Goal: Check status: Check status

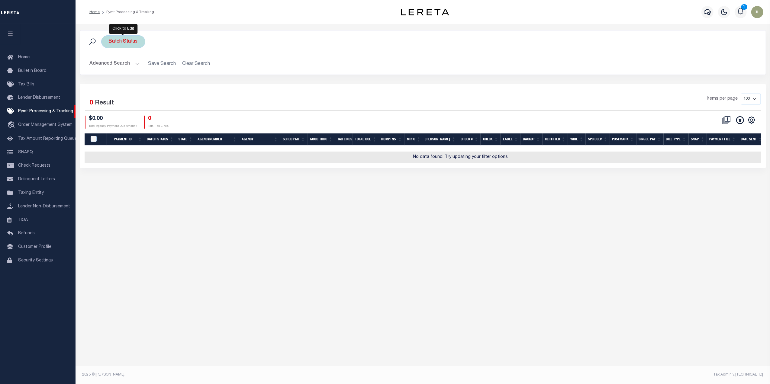
click at [122, 41] on div "Batch Status" at bounding box center [123, 41] width 44 height 13
click at [136, 69] on select "Awaiting Funds (AWF) Cleared and Complete (CAC) New Check Needed (NCN) Payment …" at bounding box center [153, 71] width 89 height 11
select select "SFP"
click at [109, 66] on select "Awaiting Funds (AWF) Cleared and Complete (CAC) New Check Needed (NCN) Payment …" at bounding box center [153, 71] width 89 height 11
click at [191, 86] on input "Apply" at bounding box center [189, 84] width 18 height 10
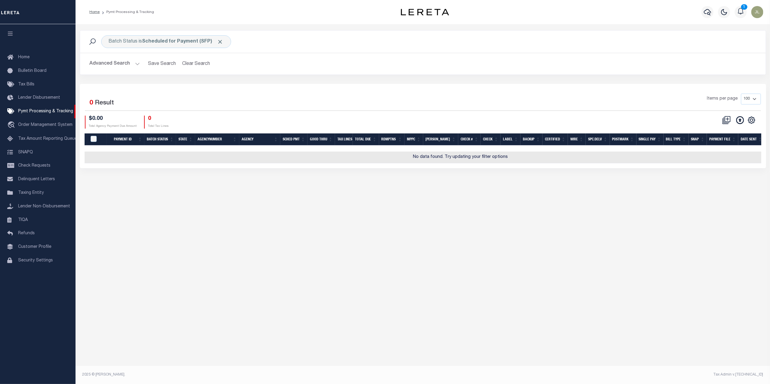
click at [116, 63] on button "Advanced Search" at bounding box center [115, 64] width 50 height 12
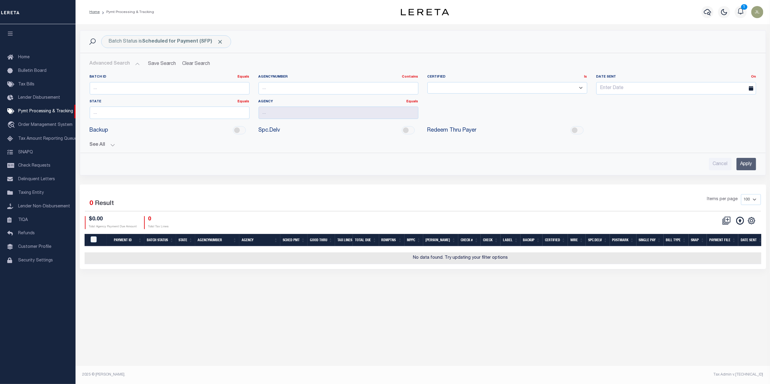
click at [95, 145] on button "See All" at bounding box center [423, 145] width 667 height 6
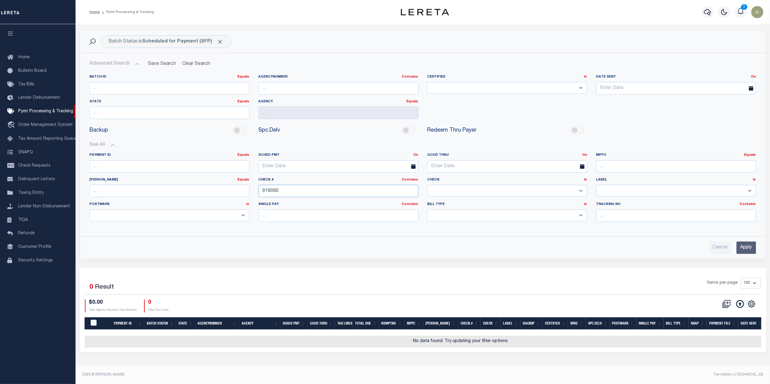
drag, startPoint x: 300, startPoint y: 195, endPoint x: 233, endPoint y: 194, distance: 67.1
click at [233, 194] on div "Payment ID Equals Equals Is Not Equal To Is Greater Than Is Less Than SCHED PMT…" at bounding box center [423, 190] width 676 height 74
click at [521, 273] on div "Selected 0 Result Items per page 100 200 500 1000 $0.00 0" at bounding box center [423, 310] width 686 height 84
click at [752, 252] on input "Apply" at bounding box center [747, 248] width 20 height 12
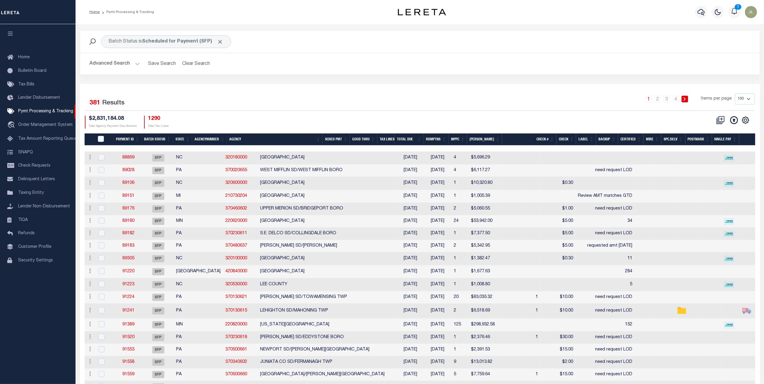
click at [254, 142] on th "Agency" at bounding box center [275, 140] width 96 height 12
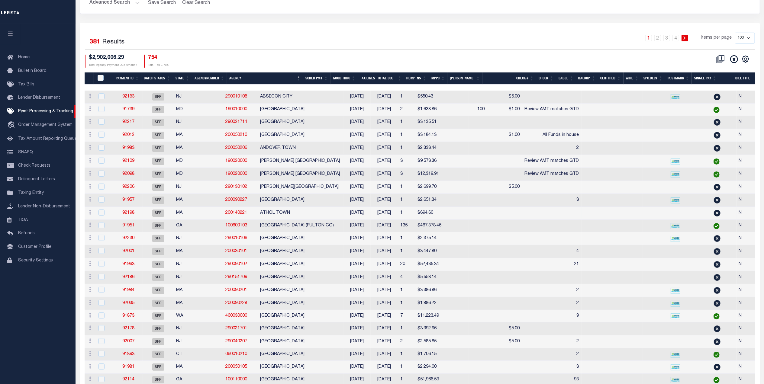
scroll to position [21, 0]
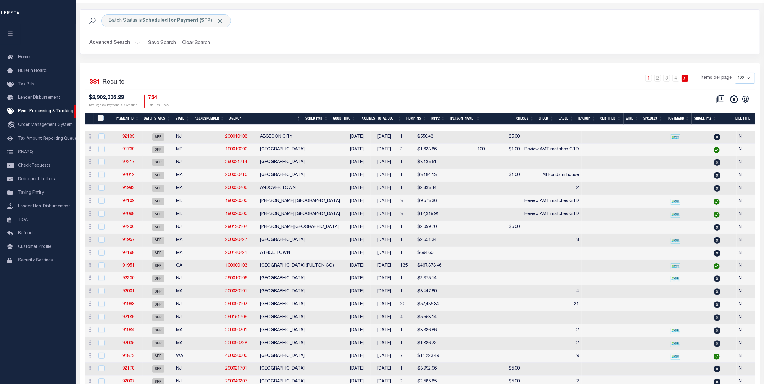
drag, startPoint x: 746, startPoint y: 83, endPoint x: 747, endPoint y: 78, distance: 5.8
click at [746, 83] on select "100 200 500 1000" at bounding box center [745, 78] width 20 height 11
click at [747, 78] on select "100 200 500 1000" at bounding box center [745, 78] width 20 height 11
select select "1000"
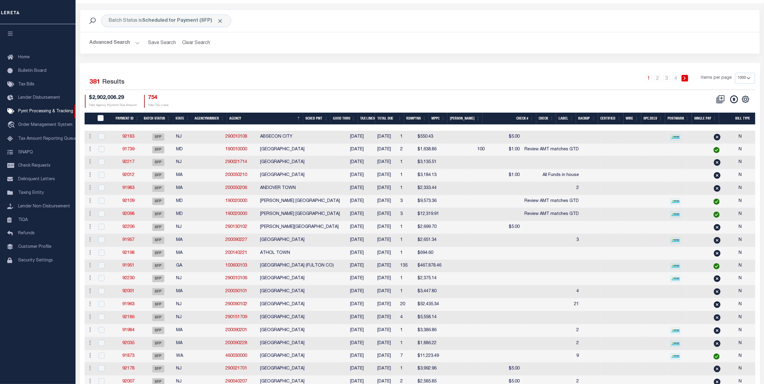
click at [735, 73] on select "100 200 500 1000" at bounding box center [745, 78] width 20 height 11
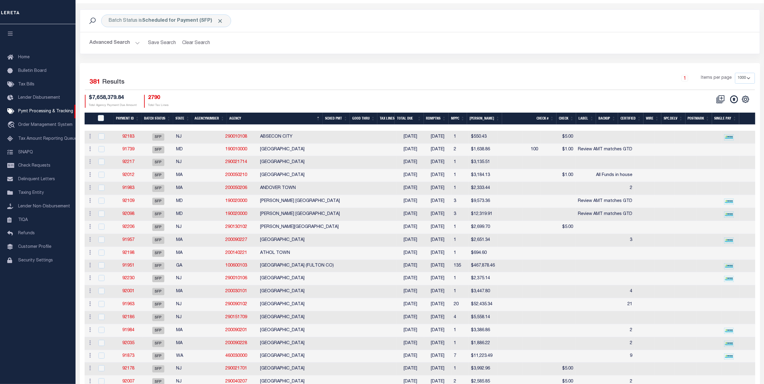
click at [659, 84] on div "1 Items per page 100 200 500 1000" at bounding box center [505, 81] width 500 height 16
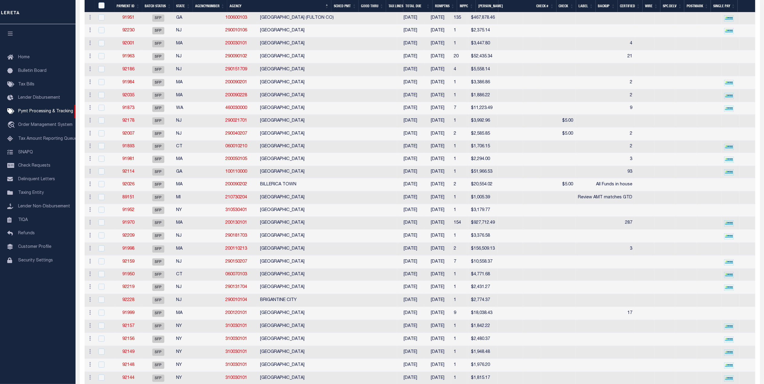
scroll to position [464, 0]
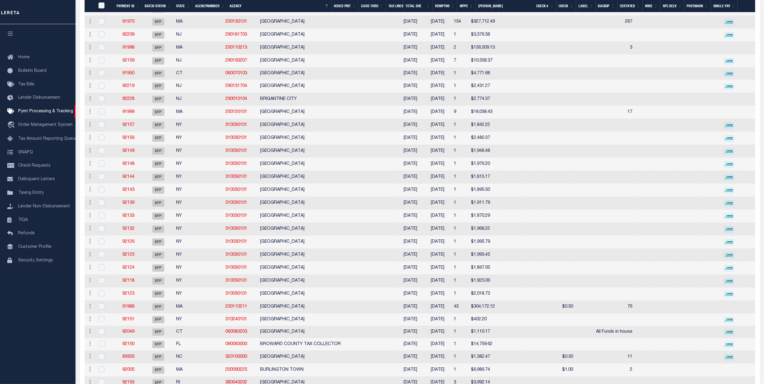
drag, startPoint x: 271, startPoint y: 139, endPoint x: 380, endPoint y: 312, distance: 205.0
drag, startPoint x: 300, startPoint y: 190, endPoint x: 295, endPoint y: 216, distance: 26.8
click at [300, 184] on td "[GEOGRAPHIC_DATA]" at bounding box center [327, 177] width 139 height 13
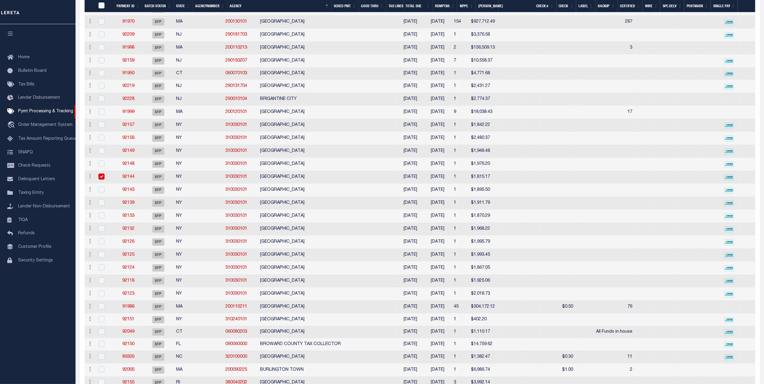
checkbox input "true"
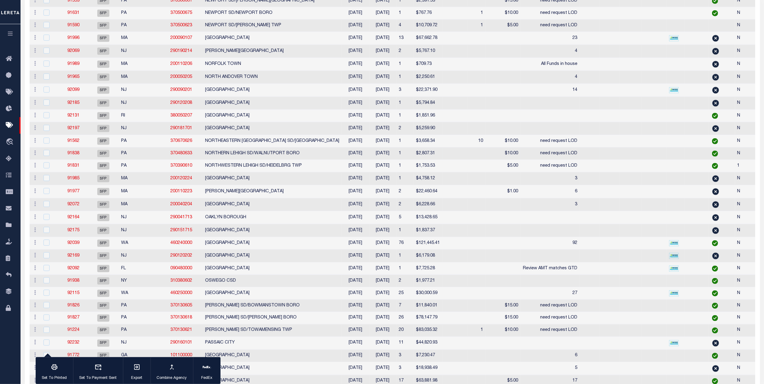
scroll to position [0, 0]
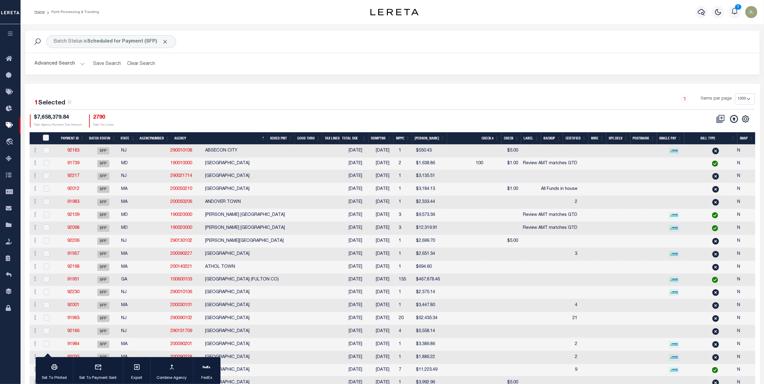
click at [314, 139] on th "Good Thru" at bounding box center [308, 138] width 27 height 12
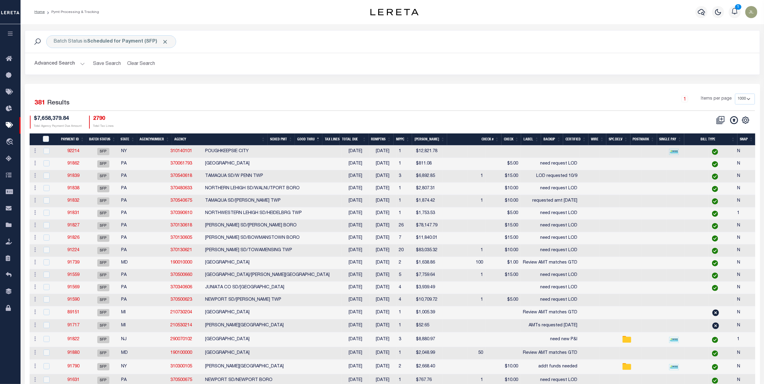
click at [52, 63] on button "Advanced Search" at bounding box center [60, 64] width 50 height 12
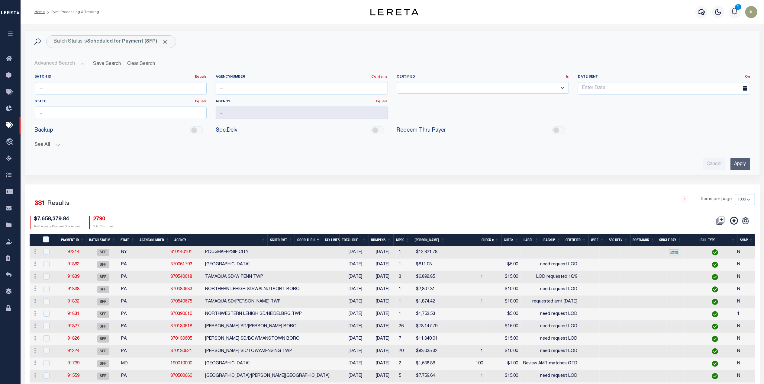
click at [45, 146] on button "See All" at bounding box center [392, 145] width 715 height 6
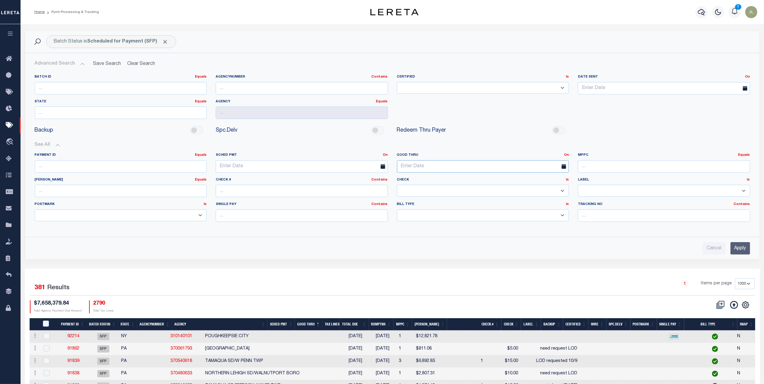
click at [440, 167] on input "text" at bounding box center [483, 166] width 172 height 12
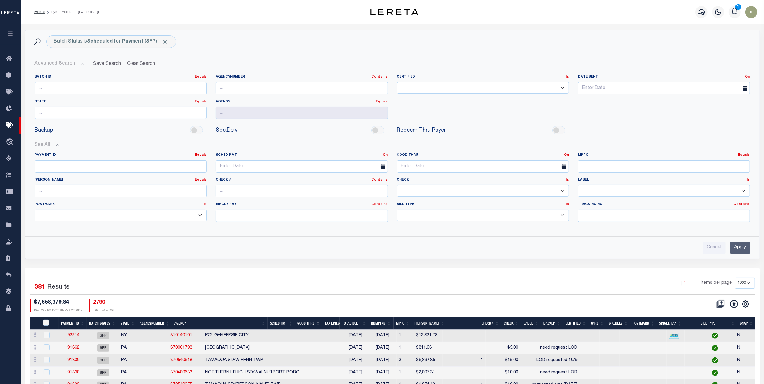
click at [566, 153] on div "Payment ID Equals Equals Is Not Equal To Is Greater Than Is Less Than SCHED PMT…" at bounding box center [392, 190] width 725 height 84
click at [566, 156] on link "On" at bounding box center [566, 154] width 5 height 3
click at [543, 189] on link "Between" at bounding box center [545, 188] width 48 height 9
click at [433, 168] on input "text" at bounding box center [438, 166] width 82 height 12
click at [460, 212] on span "9" at bounding box center [457, 213] width 12 height 12
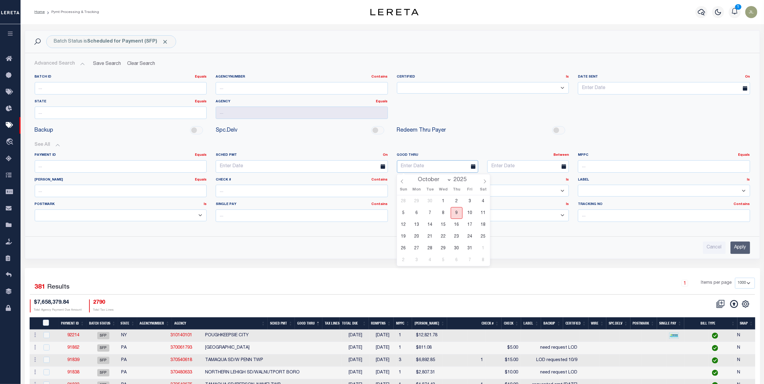
type input "[DATE]"
click at [533, 169] on input "text" at bounding box center [528, 166] width 82 height 12
click at [560, 225] on span "17" at bounding box center [561, 225] width 12 height 12
type input "[DATE]"
click at [740, 253] on input "Apply" at bounding box center [741, 248] width 20 height 12
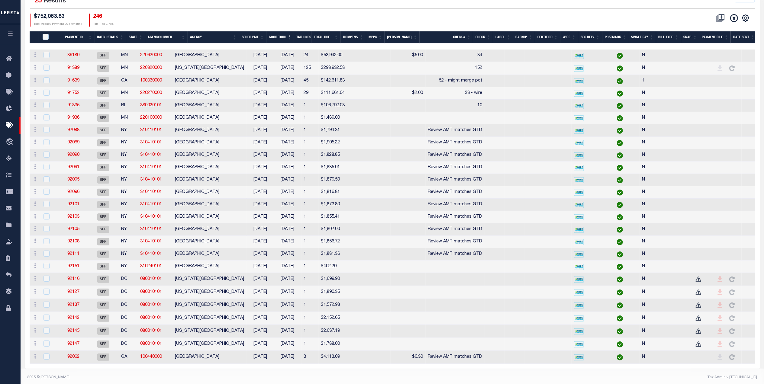
scroll to position [115, 0]
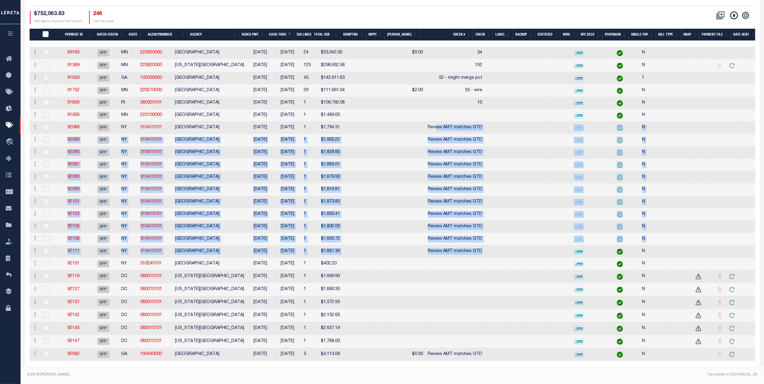
drag, startPoint x: 429, startPoint y: 118, endPoint x: 497, endPoint y: 240, distance: 139.7
click at [497, 240] on tbody "ACTIONS Delete Batch 89180 SFP MN 220620000 [GEOGRAPHIC_DATA] [DATE] [DATE] 24 …" at bounding box center [439, 204] width 819 height 315
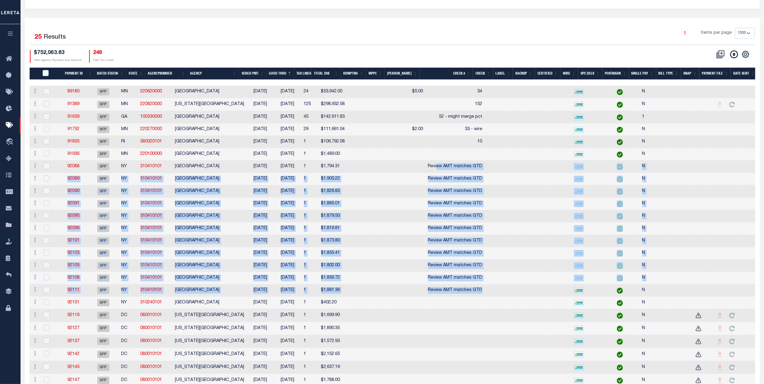
scroll to position [0, 0]
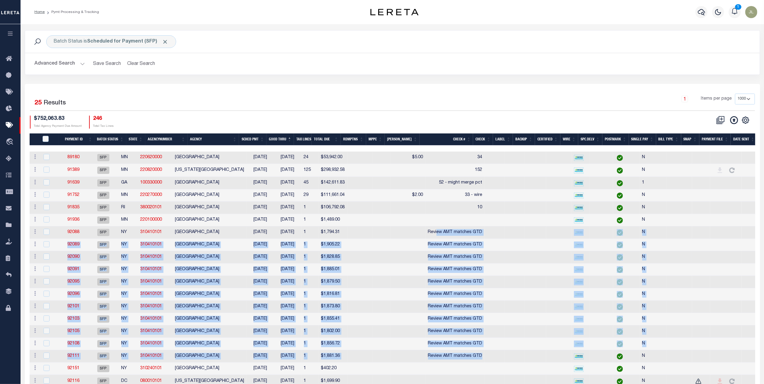
click at [281, 258] on td "[DATE]" at bounding box center [287, 257] width 27 height 12
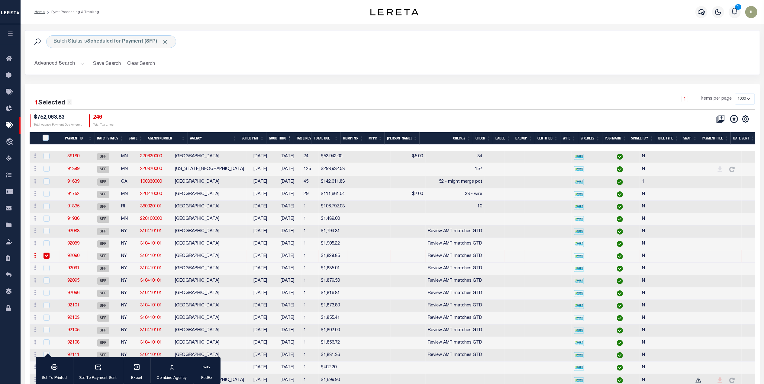
click at [46, 258] on input "checkbox" at bounding box center [47, 256] width 6 height 6
checkbox input "false"
